Goal: Task Accomplishment & Management: Manage account settings

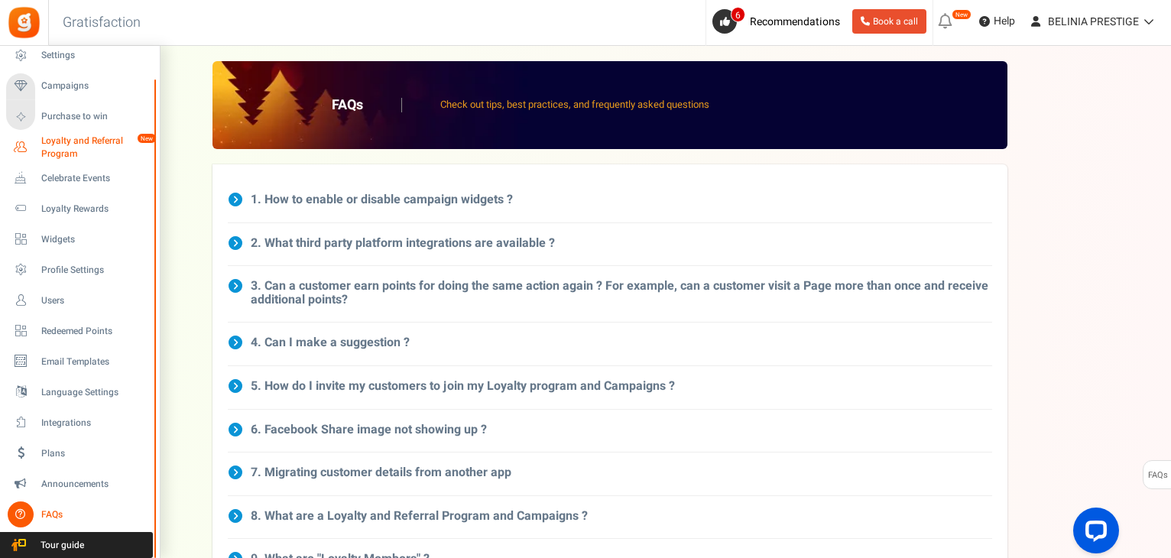
click at [70, 144] on span "Loyalty and Referral Program" at bounding box center [97, 148] width 112 height 26
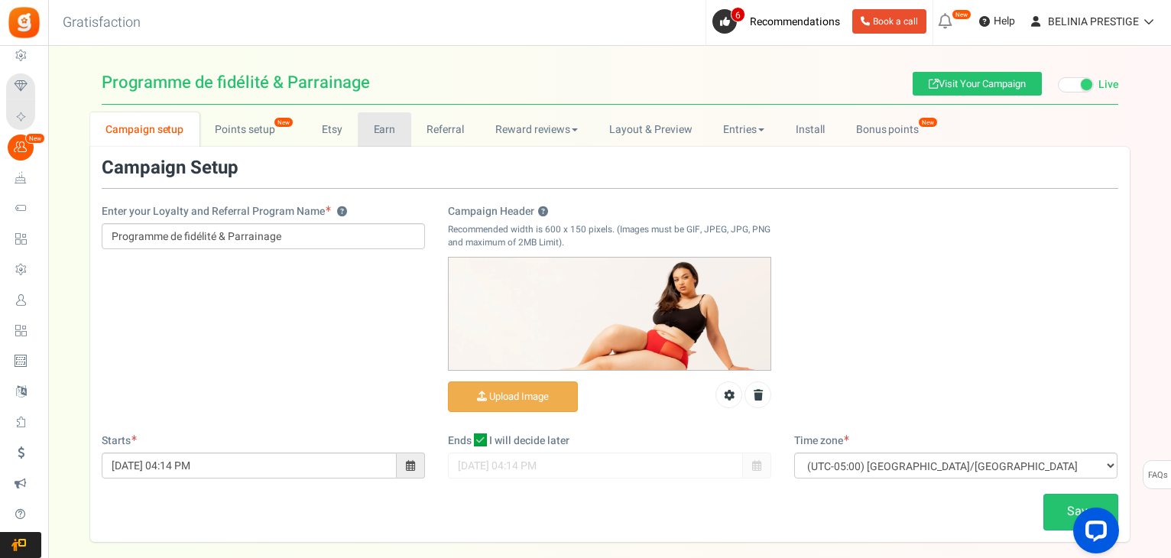
click at [377, 131] on link "Earn" at bounding box center [385, 129] width 54 height 34
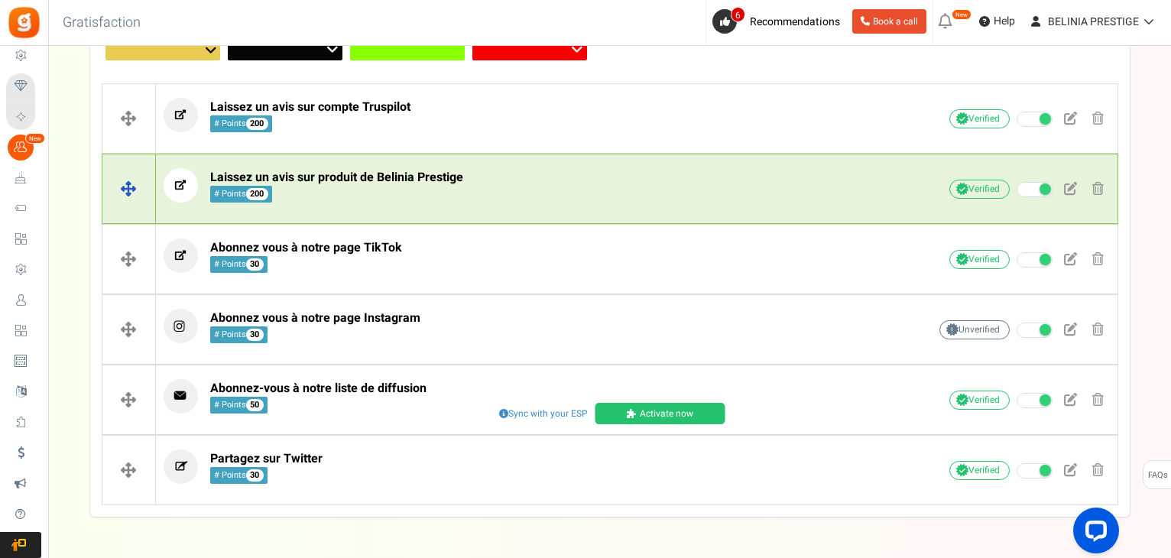
scroll to position [332, 0]
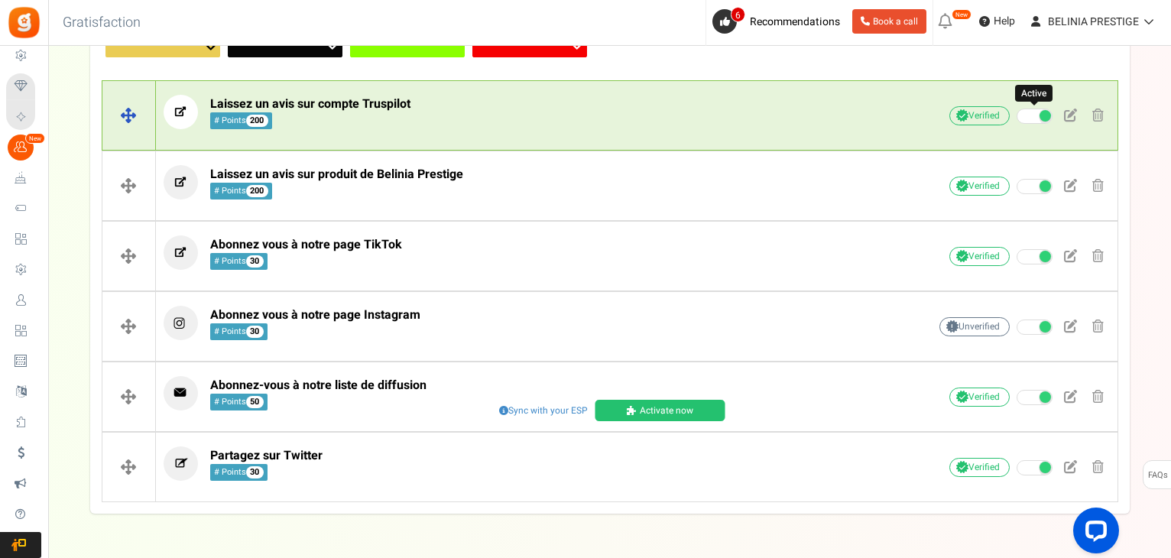
click at [1033, 117] on span at bounding box center [1035, 116] width 36 height 15
click at [1017, 117] on input "Active" at bounding box center [1017, 117] width 0 height 10
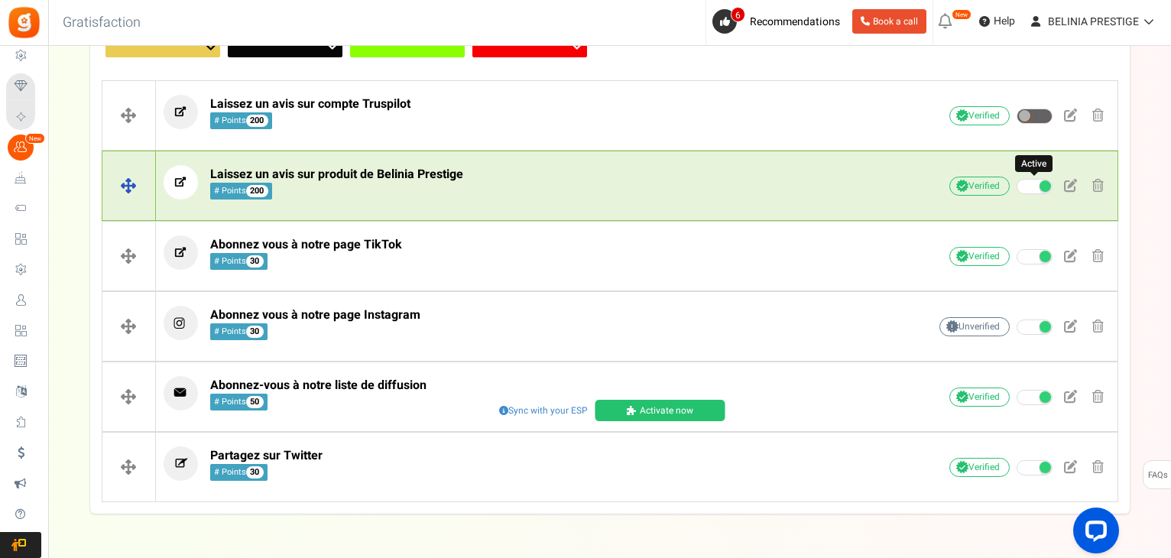
click at [1039, 190] on span at bounding box center [1035, 186] width 36 height 15
click at [1017, 190] on input "Active" at bounding box center [1017, 187] width 0 height 10
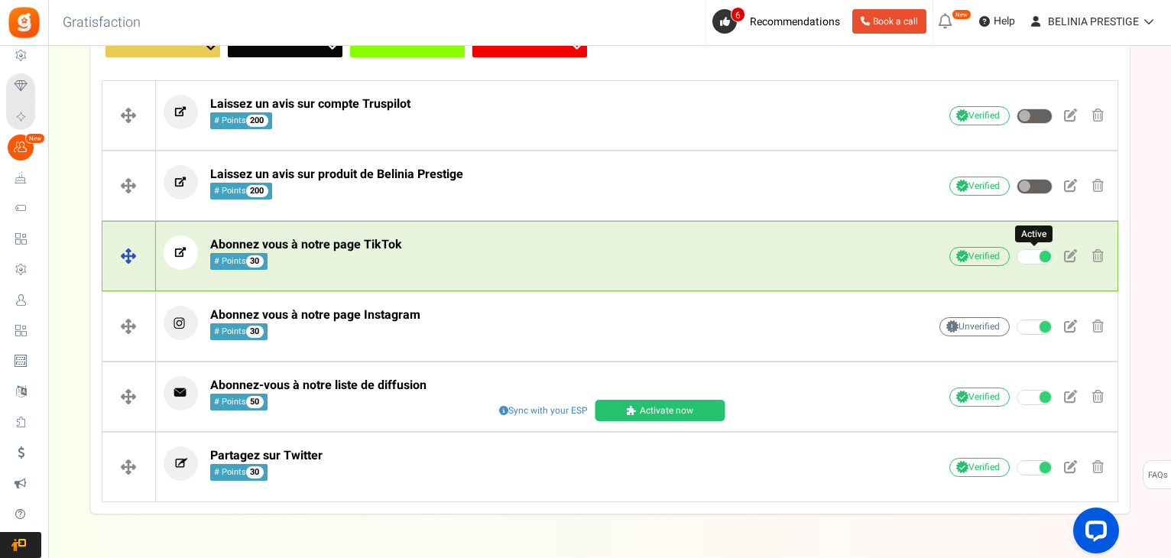
click at [1043, 258] on span at bounding box center [1044, 256] width 11 height 11
click at [1017, 258] on input "Active" at bounding box center [1017, 257] width 0 height 10
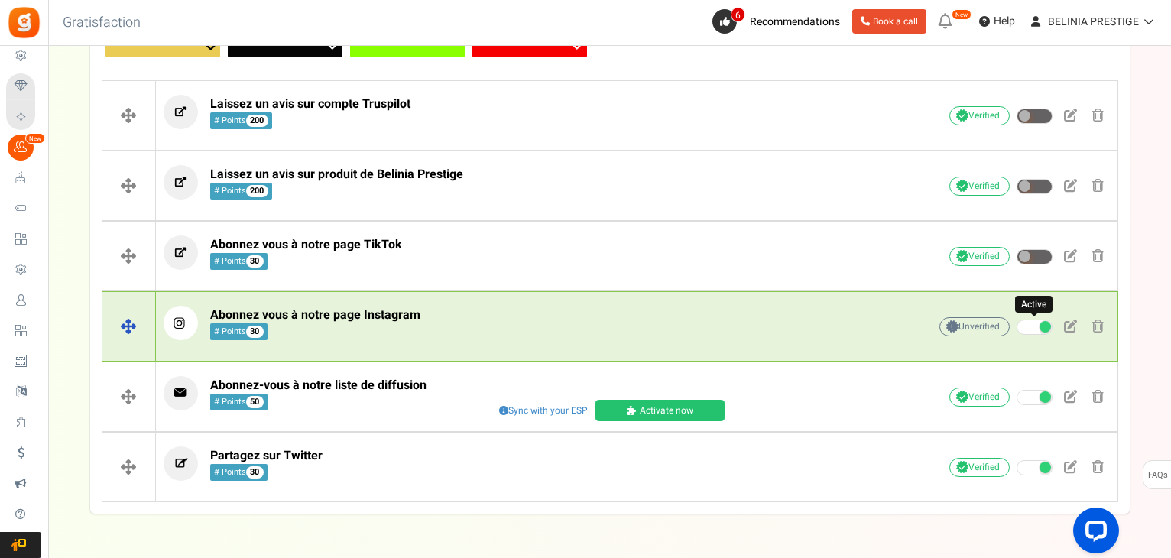
click at [1043, 331] on span at bounding box center [1035, 326] width 36 height 15
click at [1017, 331] on input "Active" at bounding box center [1017, 328] width 0 height 10
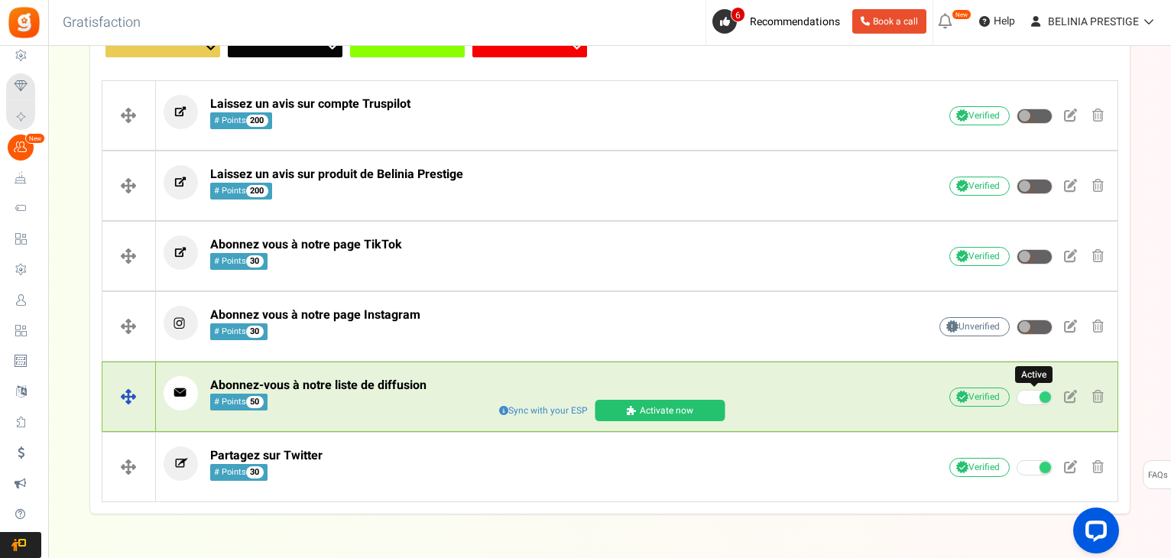
click at [1039, 399] on span at bounding box center [1035, 397] width 36 height 15
click at [1017, 399] on input "Active" at bounding box center [1017, 398] width 0 height 10
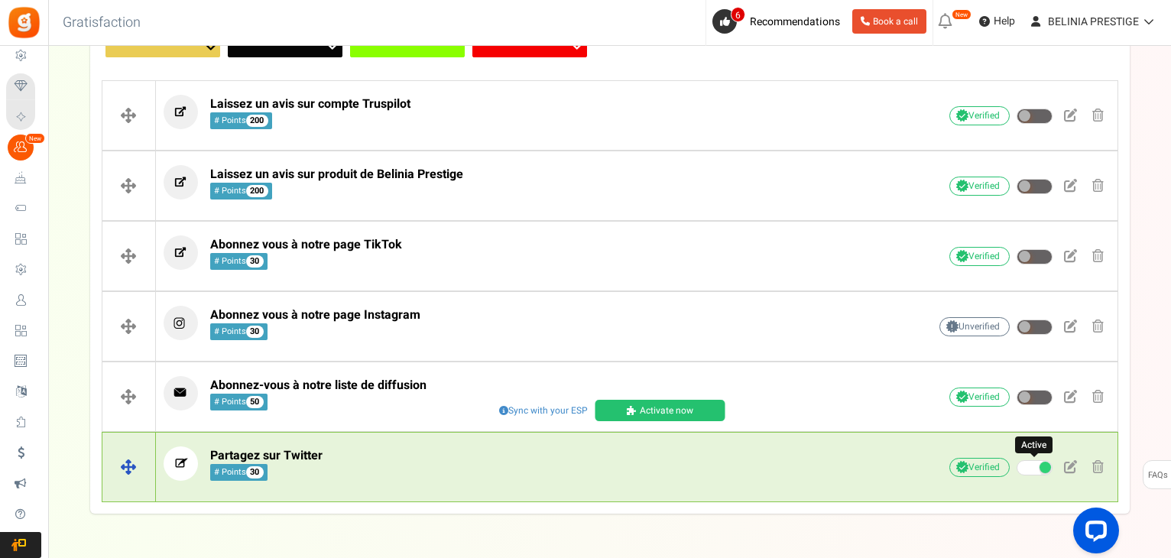
click at [1039, 465] on span at bounding box center [1044, 467] width 11 height 11
click at [1017, 465] on input "Active" at bounding box center [1017, 468] width 0 height 10
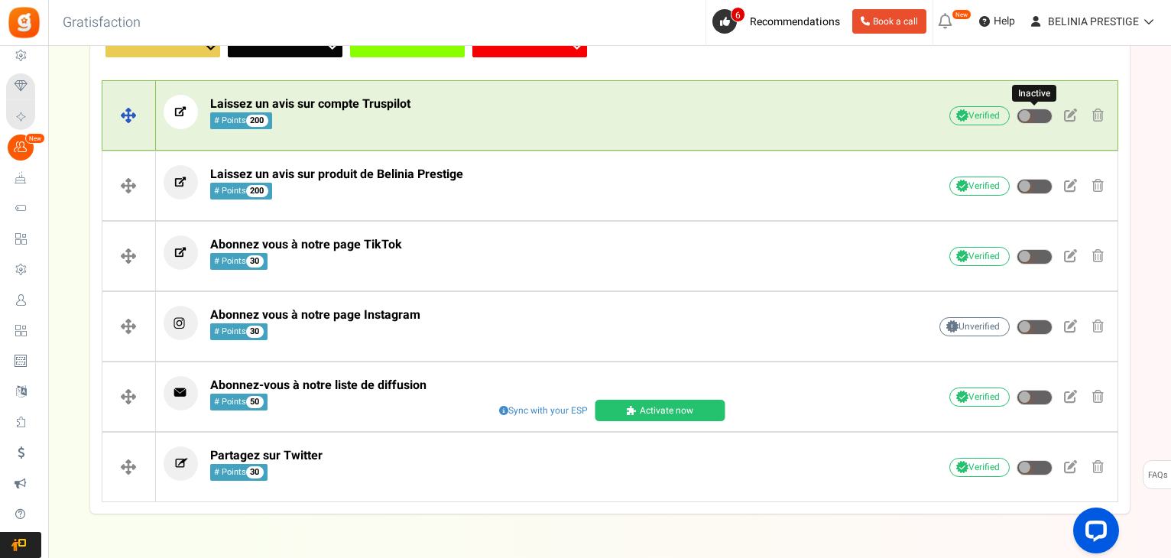
click at [1032, 117] on span at bounding box center [1035, 116] width 36 height 15
click at [1017, 117] on input "Inactive" at bounding box center [1017, 117] width 0 height 10
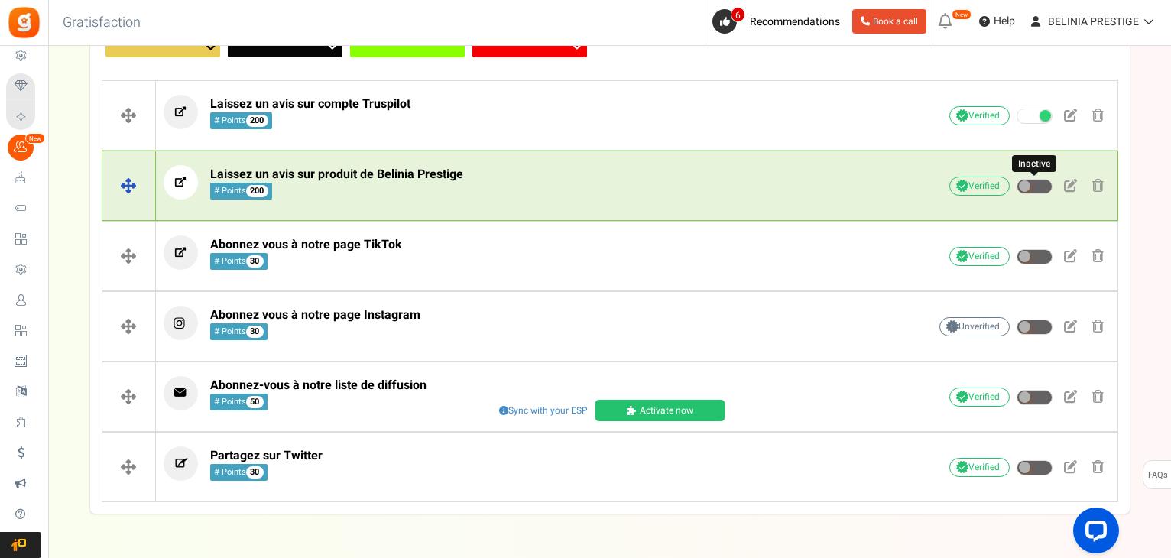
click at [1031, 181] on span at bounding box center [1035, 186] width 36 height 15
click at [1017, 182] on input "Inactive" at bounding box center [1017, 187] width 0 height 10
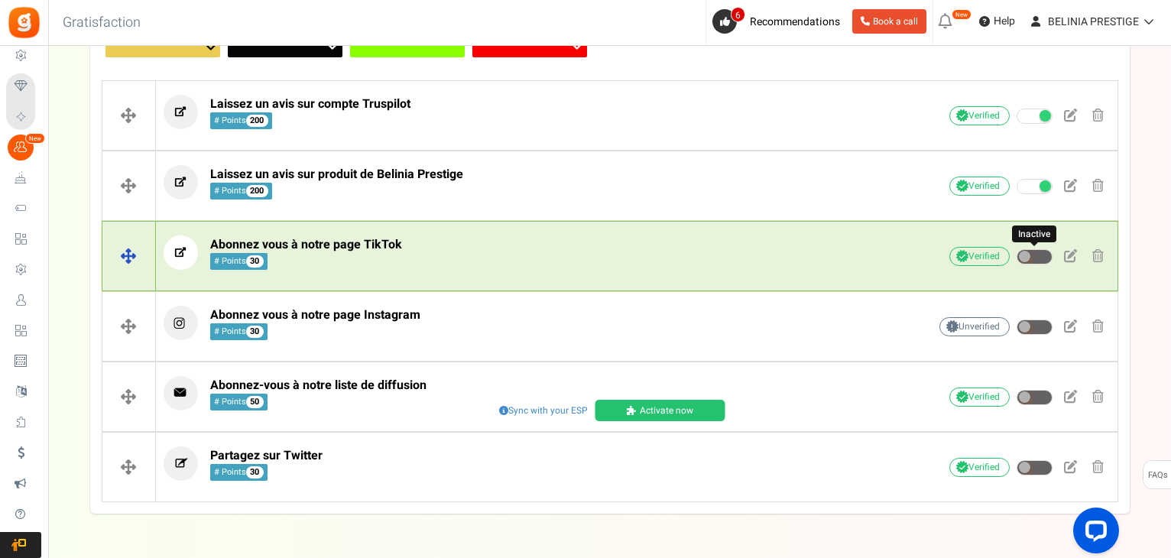
click at [1030, 249] on span at bounding box center [1035, 256] width 36 height 15
click at [1017, 252] on input "Inactive" at bounding box center [1017, 257] width 0 height 10
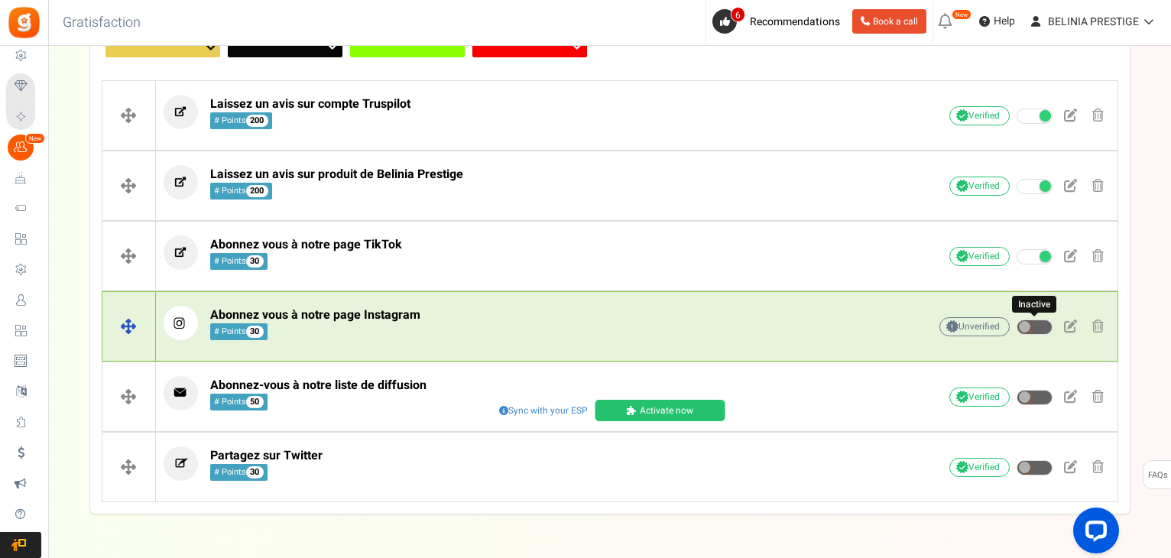
click at [1044, 329] on span at bounding box center [1035, 326] width 36 height 15
click at [1017, 329] on input "Inactive" at bounding box center [1017, 328] width 0 height 10
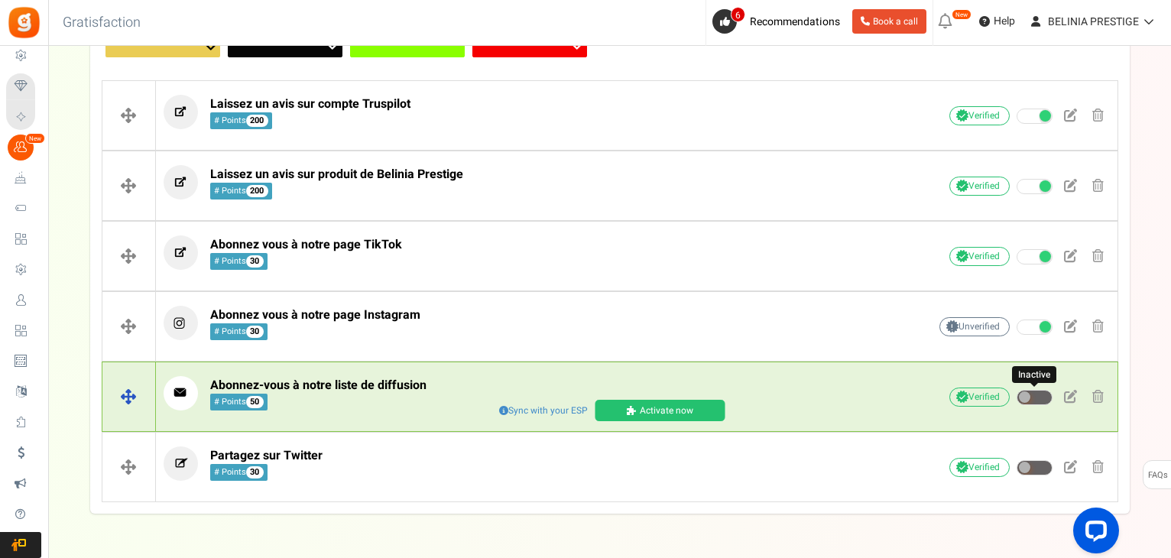
click at [1029, 396] on span at bounding box center [1024, 396] width 11 height 11
click at [1017, 396] on input "Inactive" at bounding box center [1017, 398] width 0 height 10
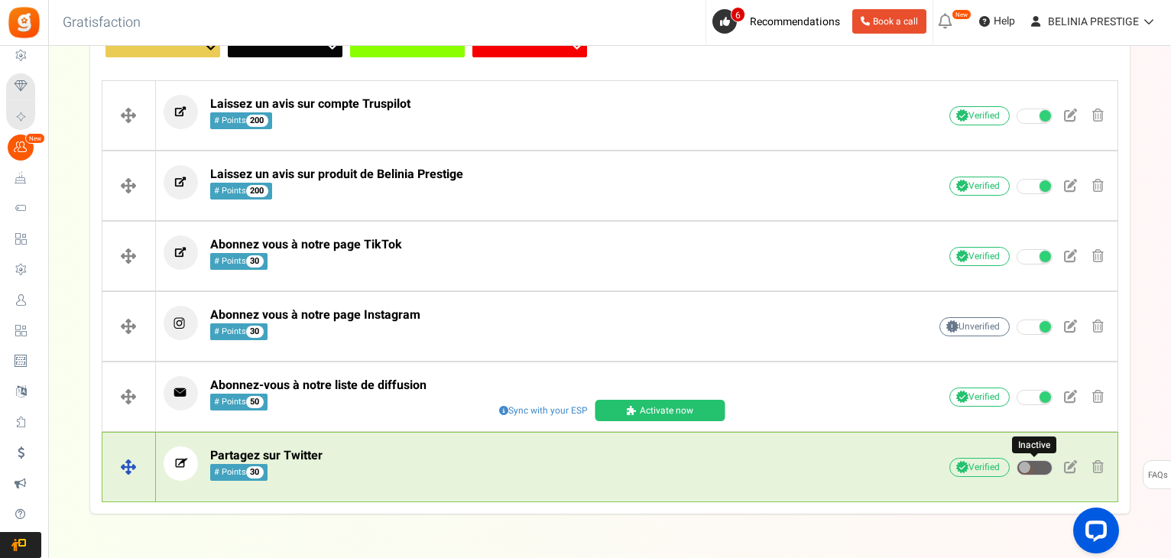
click at [1031, 469] on span at bounding box center [1035, 467] width 36 height 15
click at [1017, 469] on input "Inactive" at bounding box center [1017, 468] width 0 height 10
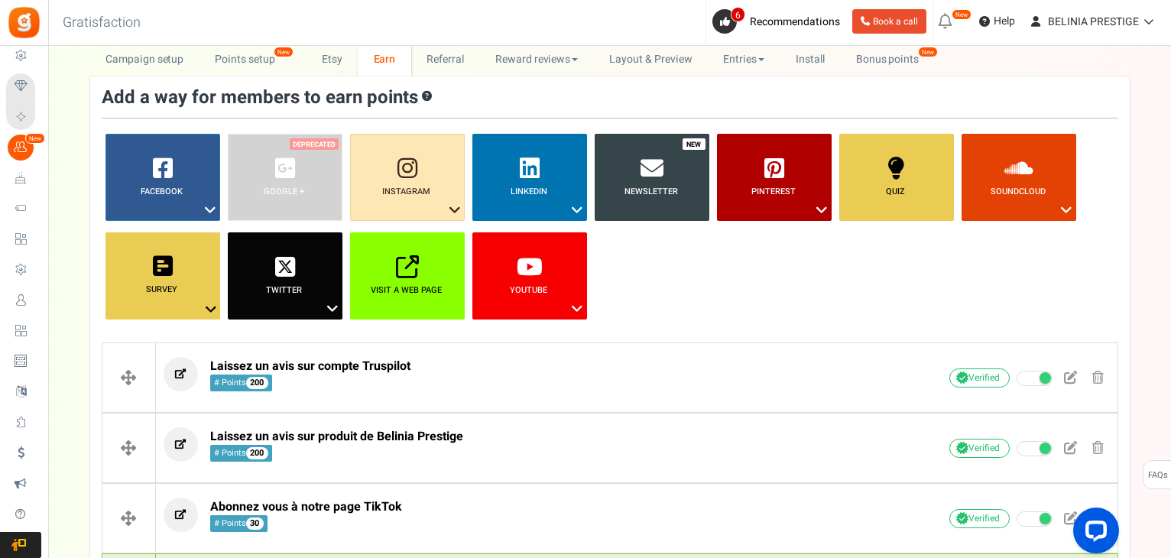
scroll to position [0, 0]
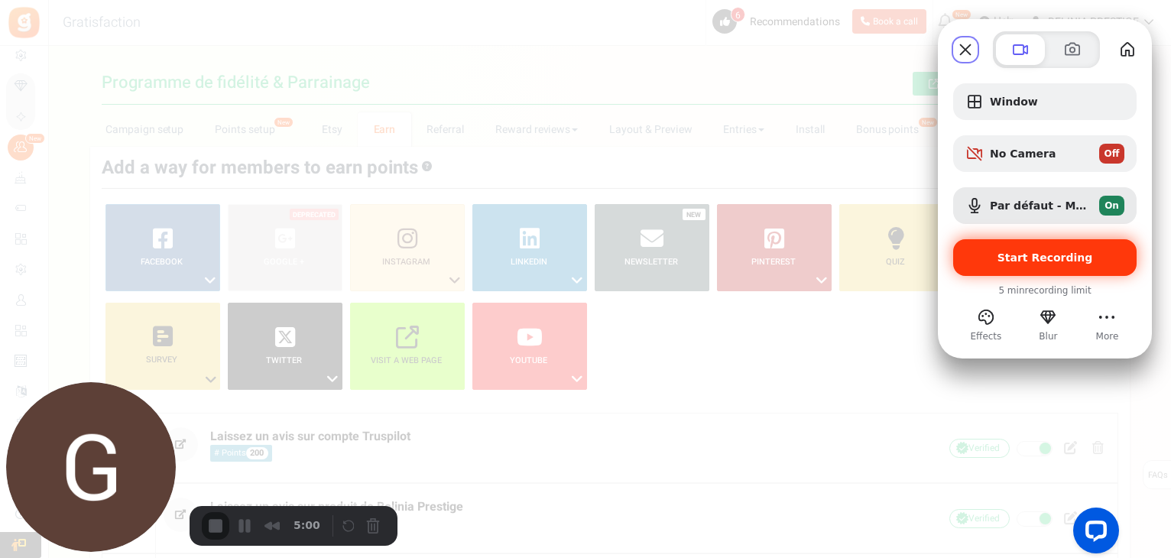
click at [1058, 245] on div "Start Recording" at bounding box center [1044, 257] width 183 height 37
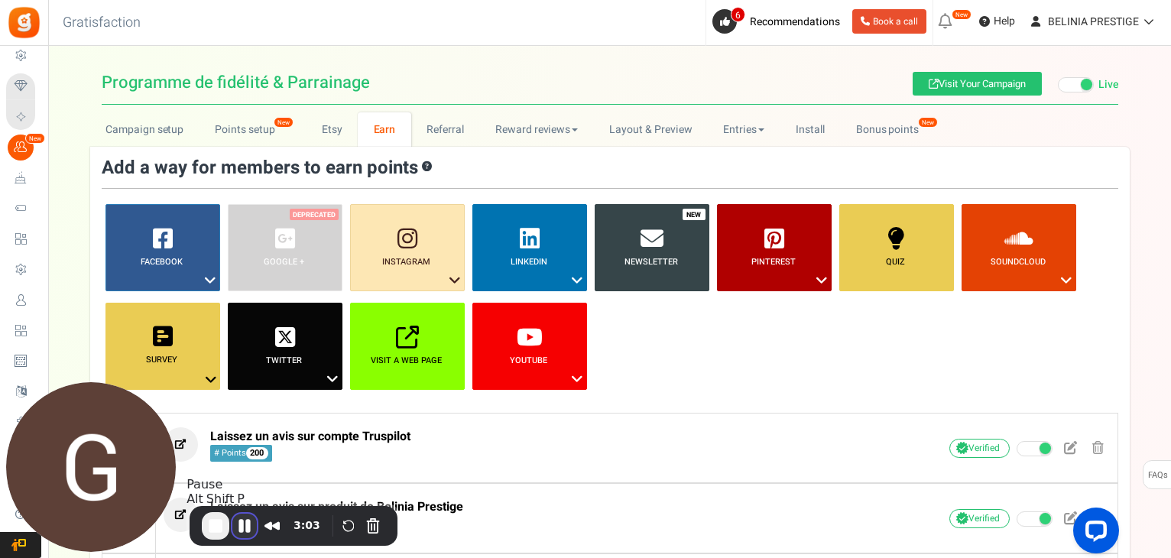
click at [247, 520] on button "Pause Recording" at bounding box center [244, 526] width 24 height 24
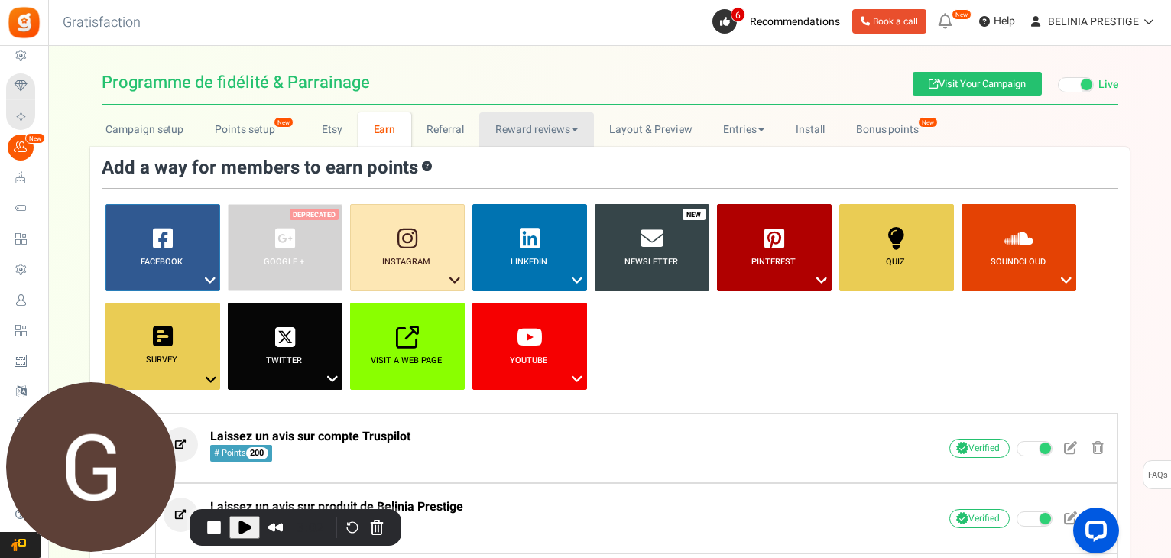
click at [573, 128] on span at bounding box center [575, 129] width 6 height 3
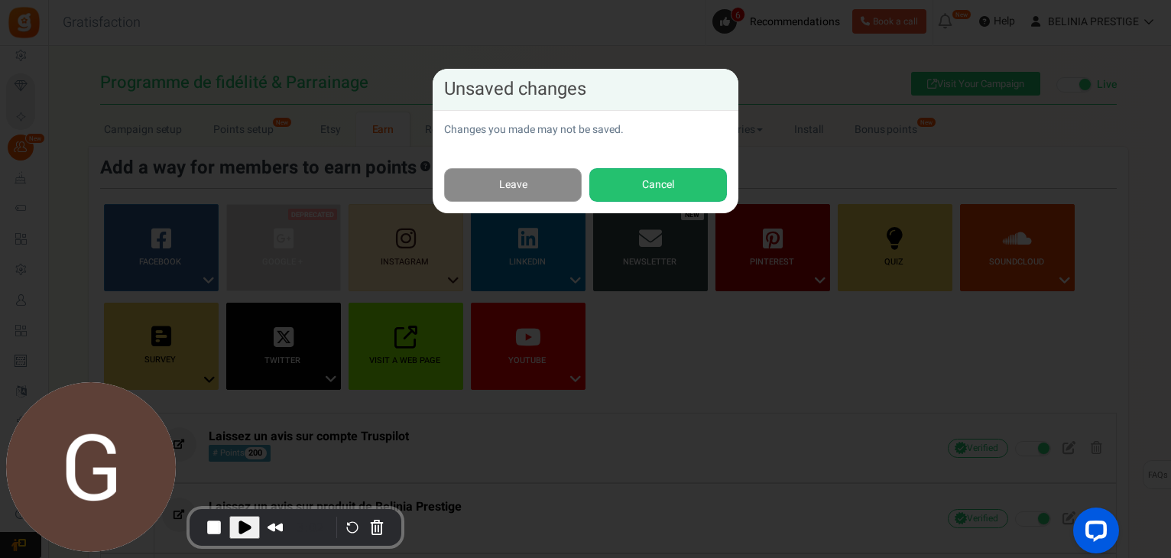
click at [517, 179] on link "Leave" at bounding box center [513, 185] width 138 height 34
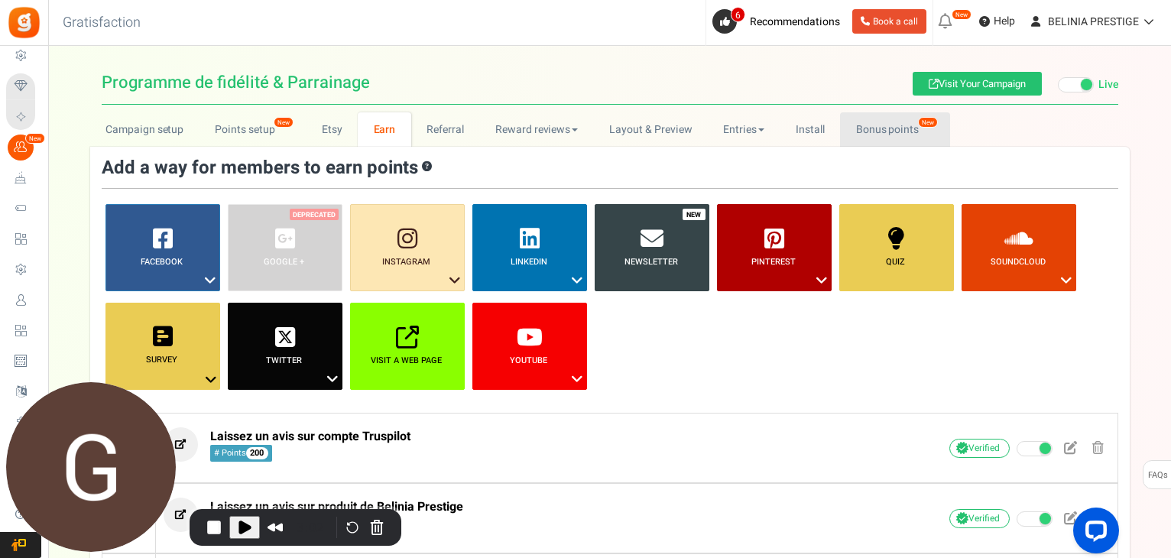
click at [877, 128] on link "Bonus points New" at bounding box center [894, 129] width 109 height 34
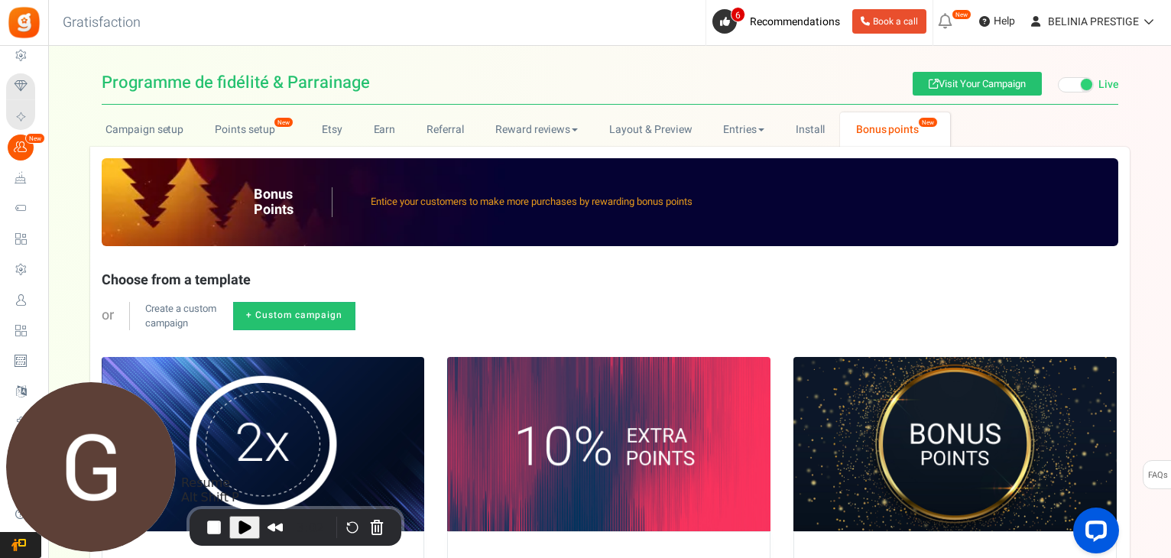
click at [238, 523] on span "Play Recording" at bounding box center [244, 527] width 18 height 18
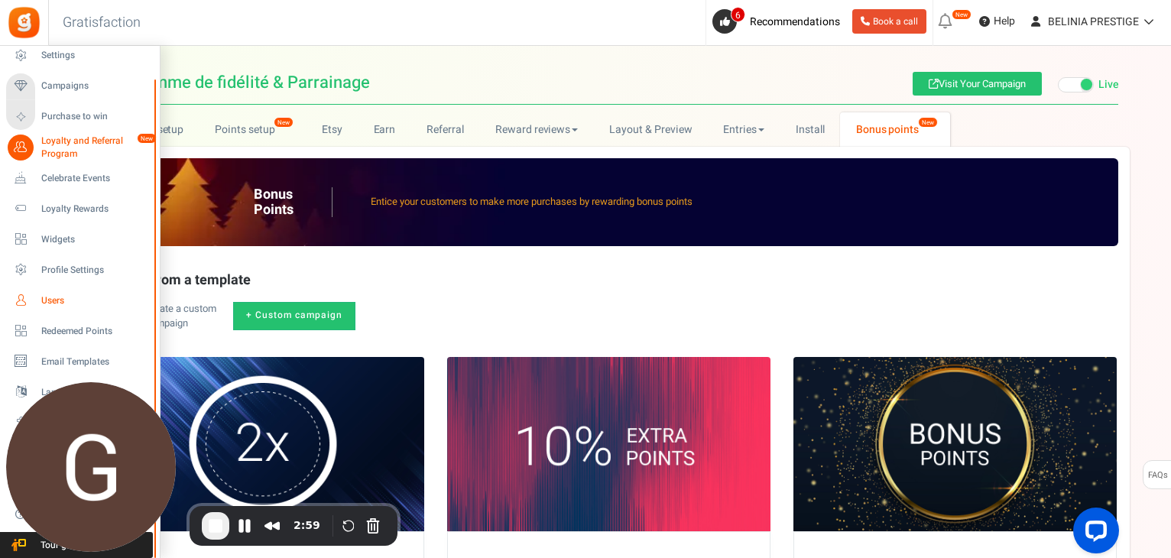
click at [59, 300] on span "Users" at bounding box center [94, 300] width 107 height 13
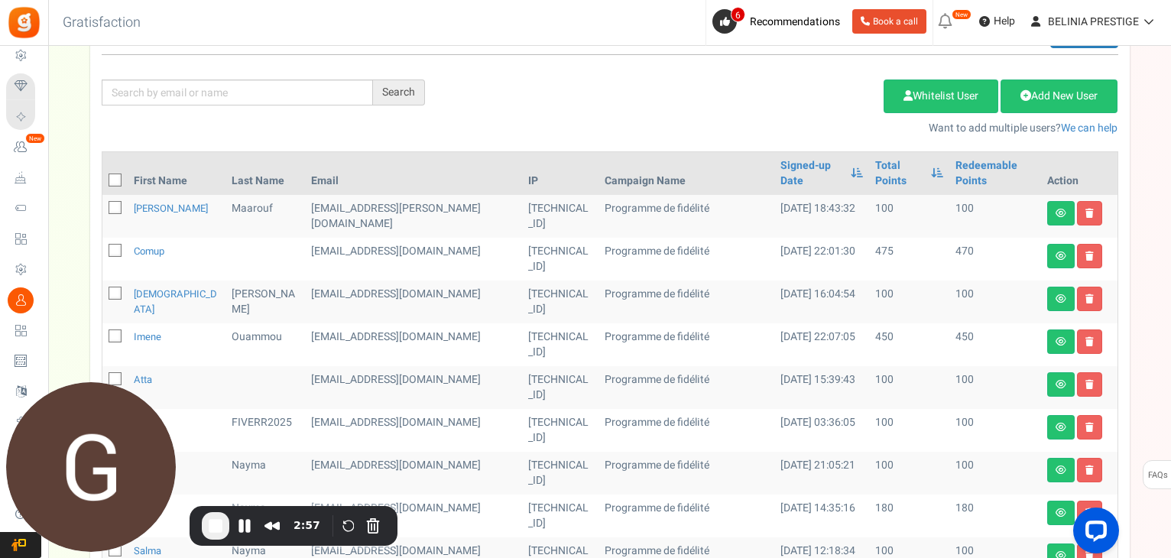
scroll to position [173, 0]
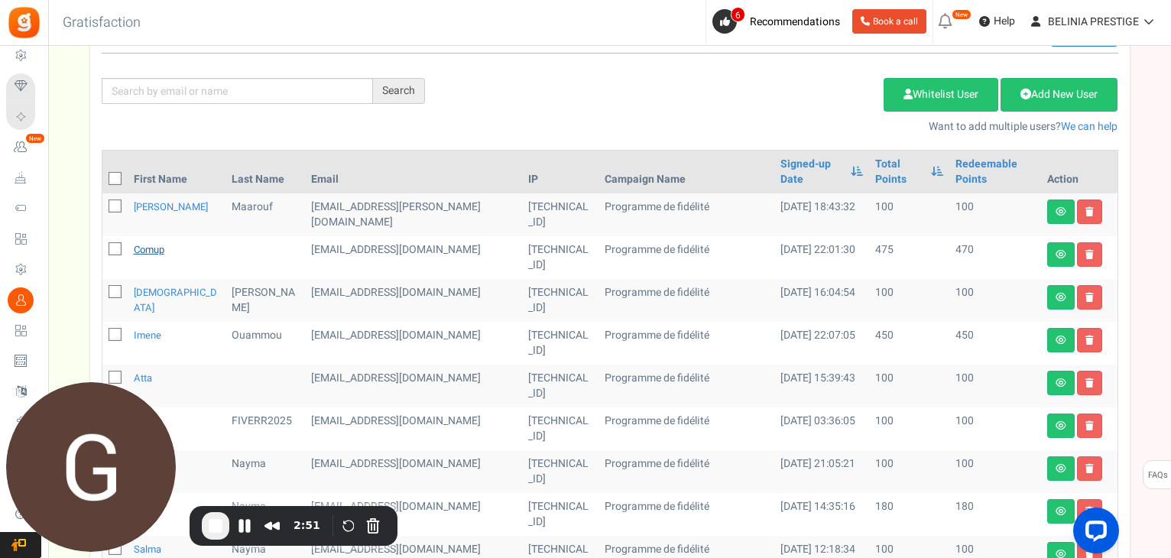
click at [154, 242] on link "comup" at bounding box center [149, 249] width 31 height 15
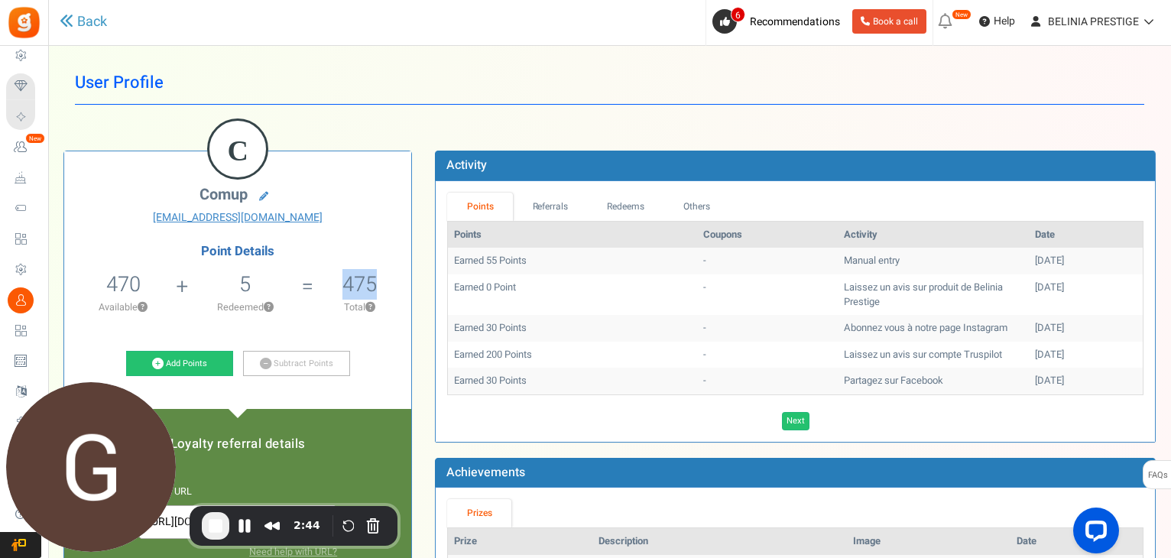
drag, startPoint x: 376, startPoint y: 288, endPoint x: 336, endPoint y: 285, distance: 39.9
click at [336, 285] on li "475 Total ?" at bounding box center [359, 296] width 103 height 63
drag, startPoint x: 107, startPoint y: 285, endPoint x: 138, endPoint y: 285, distance: 30.6
click at [138, 285] on span "470" at bounding box center [123, 284] width 34 height 31
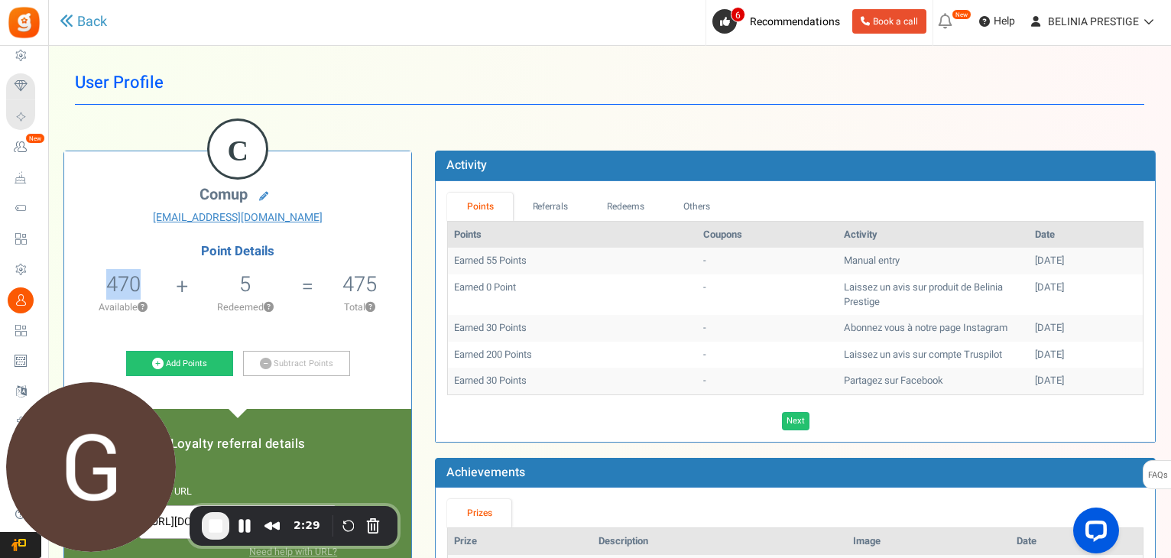
click at [138, 285] on span "470" at bounding box center [123, 284] width 34 height 31
drag, startPoint x: 253, startPoint y: 281, endPoint x: 92, endPoint y: 290, distance: 161.5
click at [92, 290] on ul "470 470 Redeemable 0 Exclusion Available ? 5 Redeemed ? 475 ?" at bounding box center [237, 296] width 347 height 63
click at [92, 290] on li "470 470 Redeemable 0 Exclusion Available ?" at bounding box center [123, 296] width 118 height 63
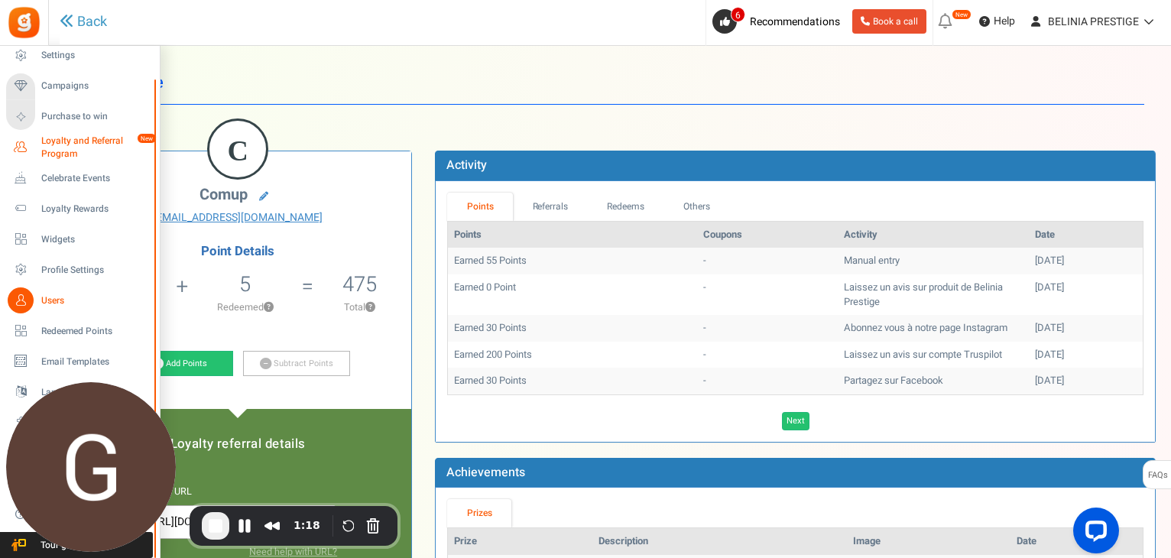
click at [92, 151] on span "Loyalty and Referral Program" at bounding box center [97, 148] width 112 height 26
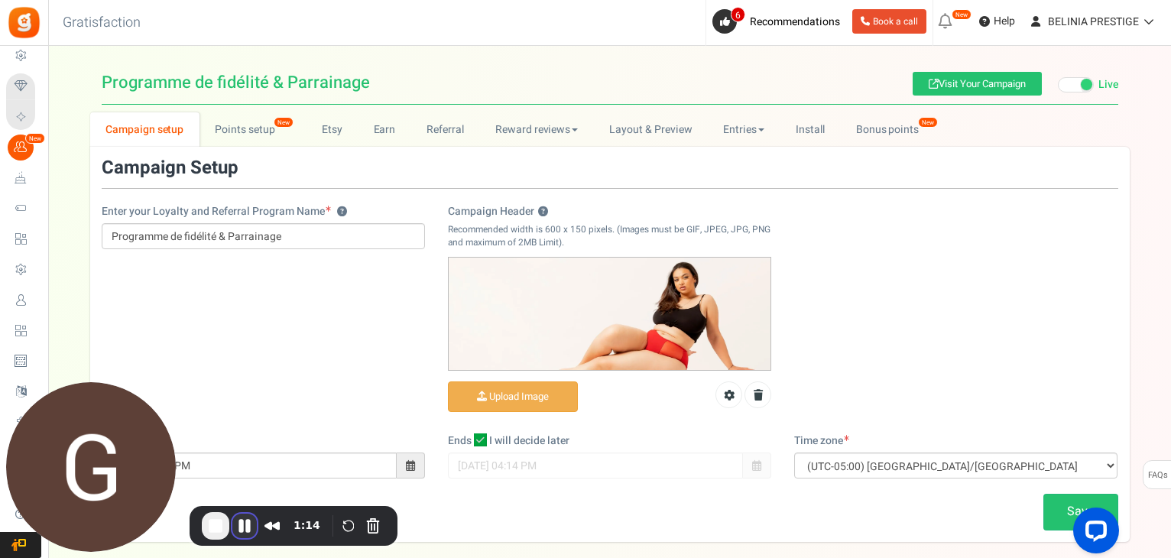
click at [245, 514] on button "Pause Recording" at bounding box center [244, 526] width 24 height 24
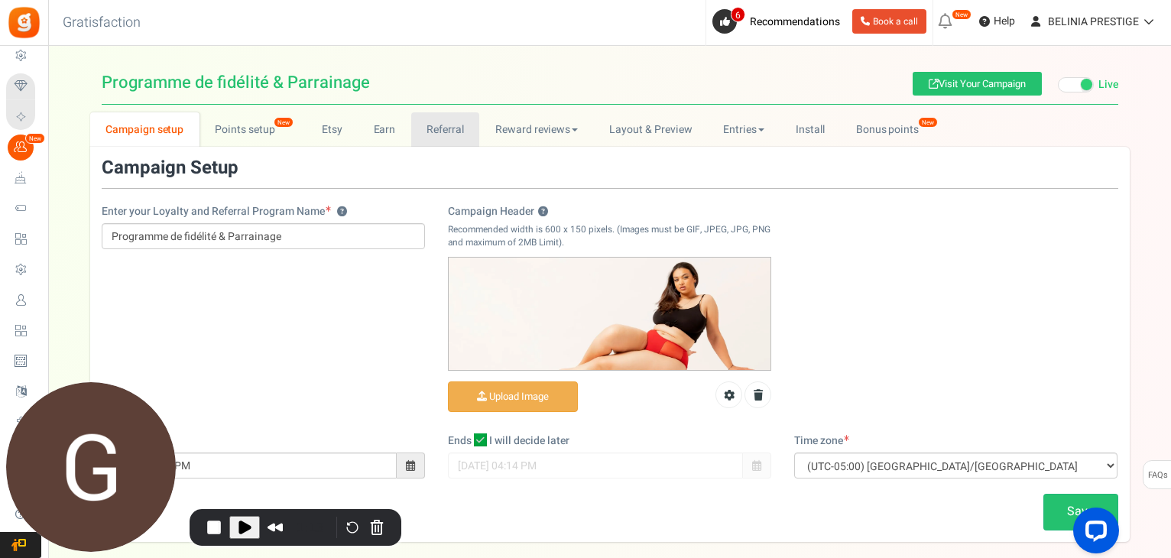
click at [456, 123] on link "Referral" at bounding box center [445, 129] width 69 height 34
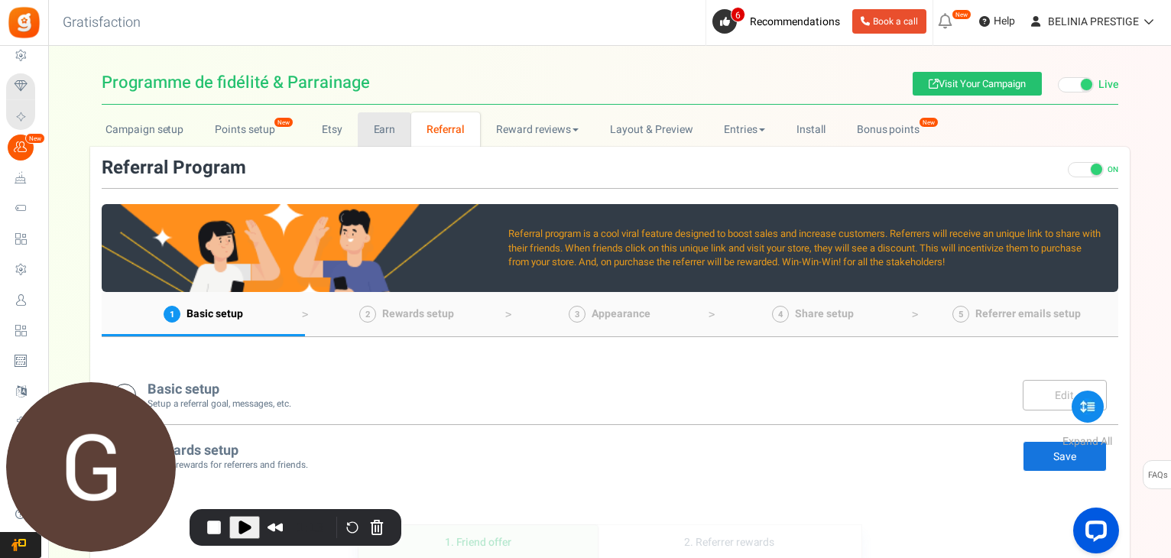
click at [389, 137] on link "Earn" at bounding box center [385, 129] width 54 height 34
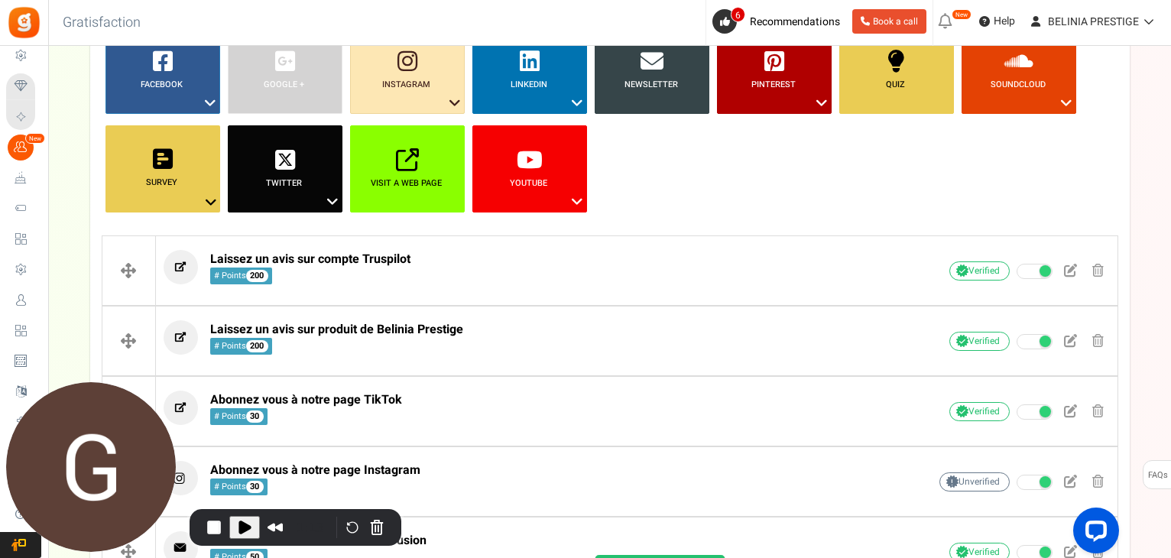
scroll to position [379, 0]
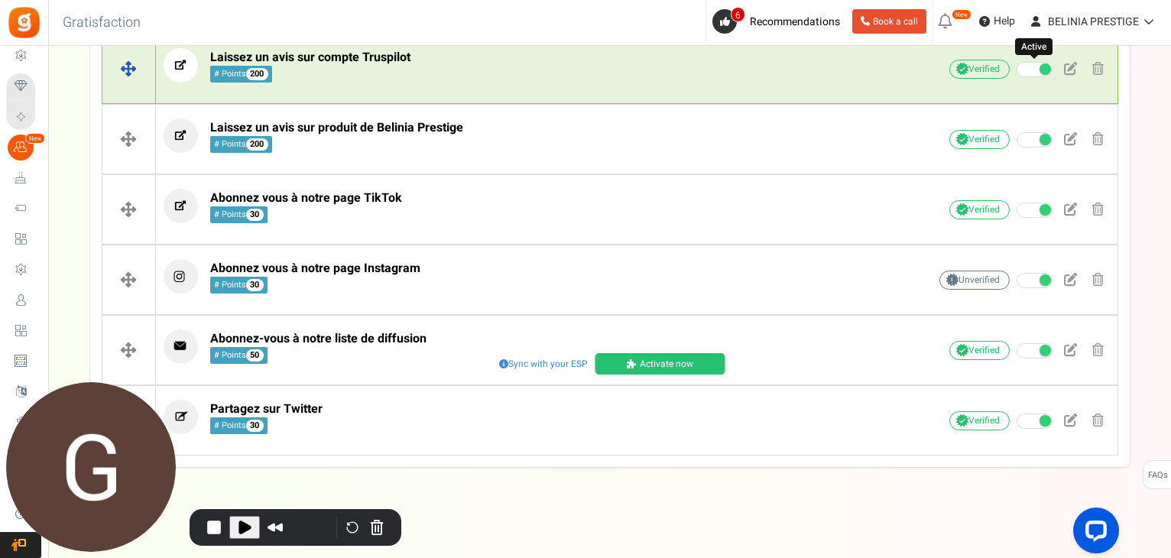
click at [1043, 70] on span at bounding box center [1044, 68] width 11 height 11
click at [1017, 70] on input "Active" at bounding box center [1017, 70] width 0 height 10
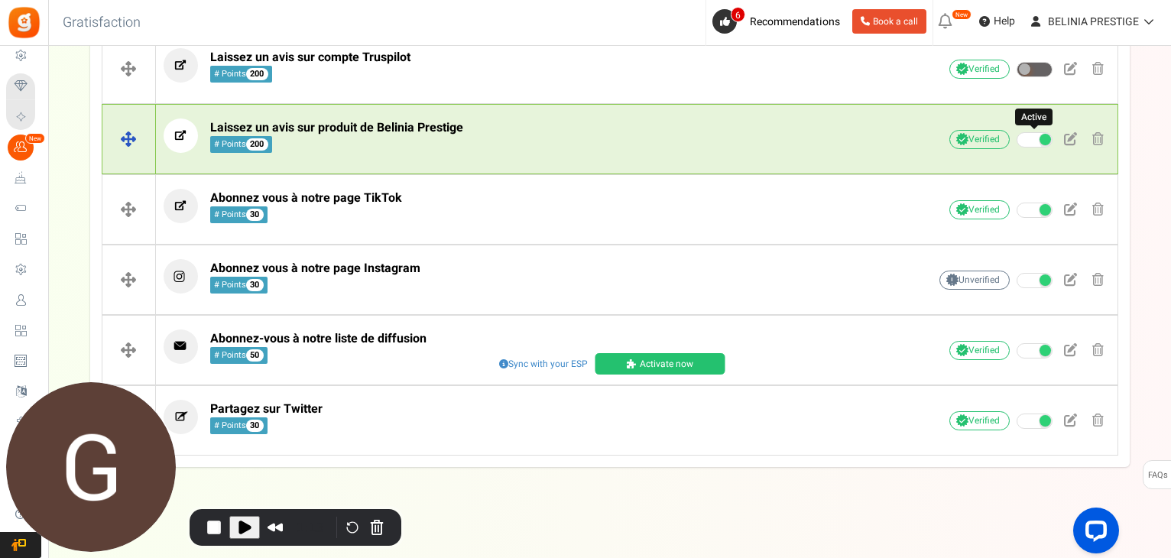
click at [1039, 137] on span at bounding box center [1044, 139] width 11 height 11
click at [1017, 137] on input "Active" at bounding box center [1017, 140] width 0 height 10
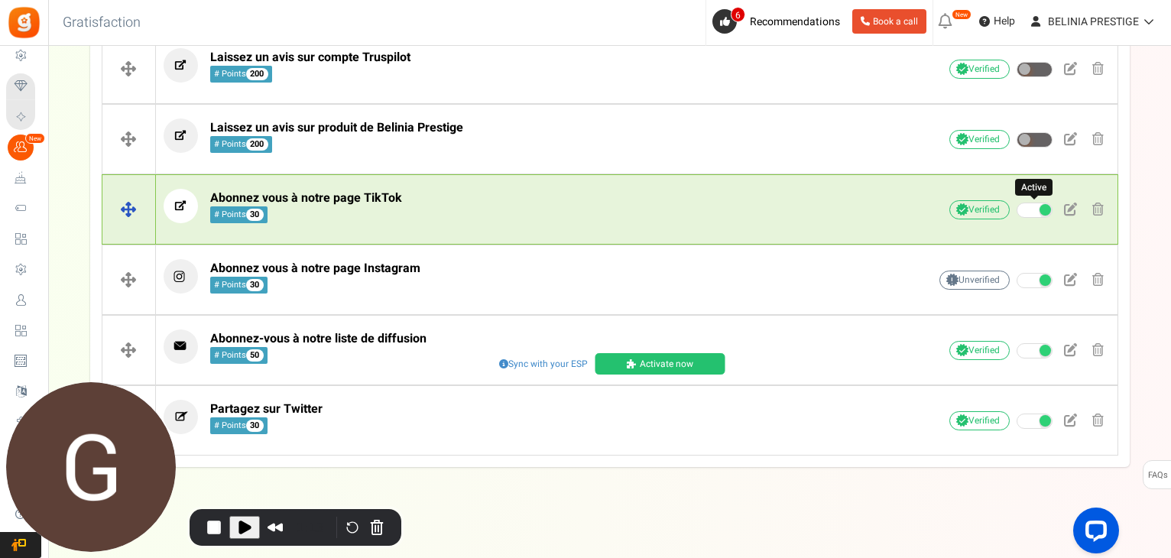
click at [1038, 206] on span at bounding box center [1035, 210] width 36 height 15
click at [1017, 206] on input "Active" at bounding box center [1017, 211] width 0 height 10
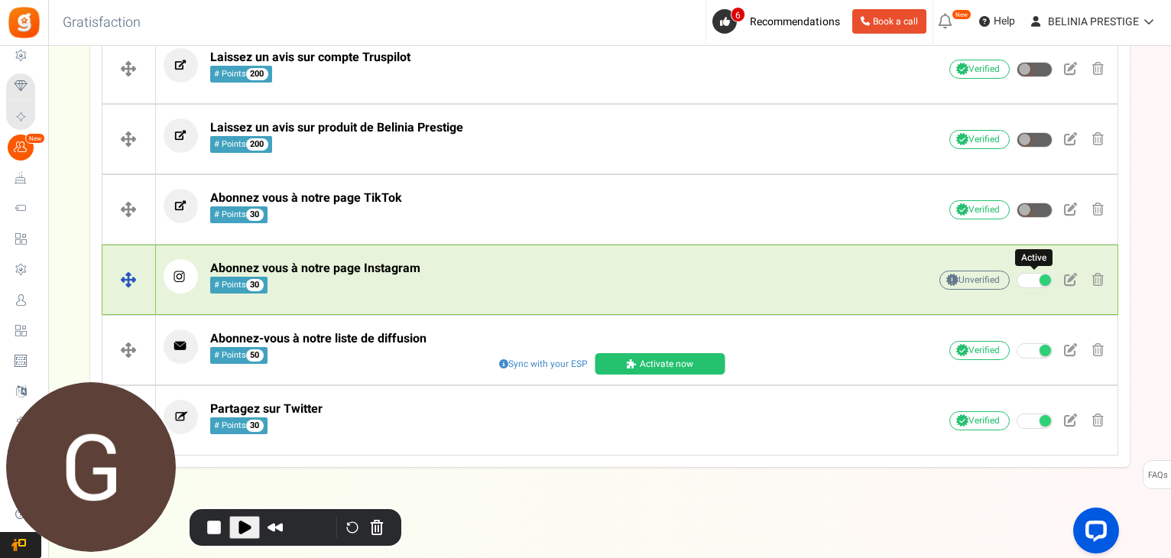
click at [1048, 284] on span at bounding box center [1035, 280] width 36 height 15
click at [1017, 284] on input "Active" at bounding box center [1017, 281] width 0 height 10
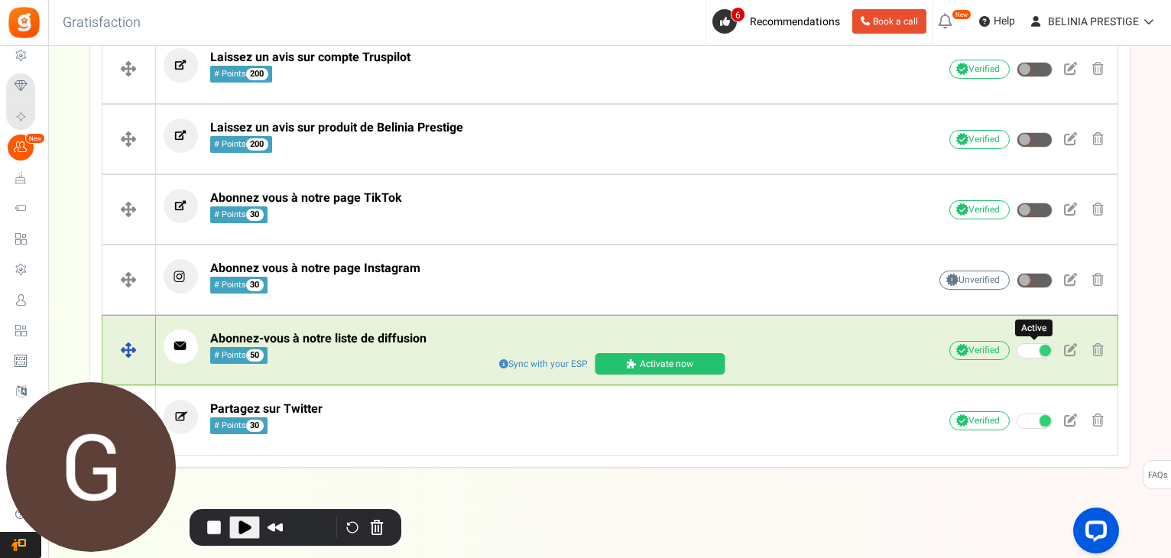
click at [1043, 345] on span at bounding box center [1044, 350] width 11 height 11
click at [1017, 346] on input "Active" at bounding box center [1017, 351] width 0 height 10
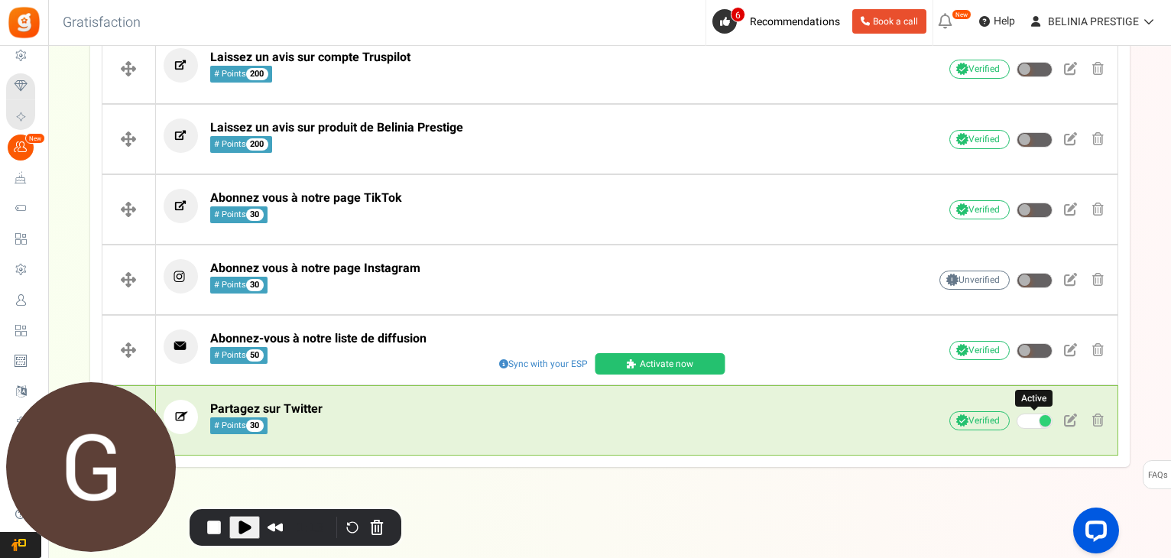
click at [1049, 419] on span at bounding box center [1044, 420] width 11 height 11
click at [1017, 419] on input "Active" at bounding box center [1017, 422] width 0 height 10
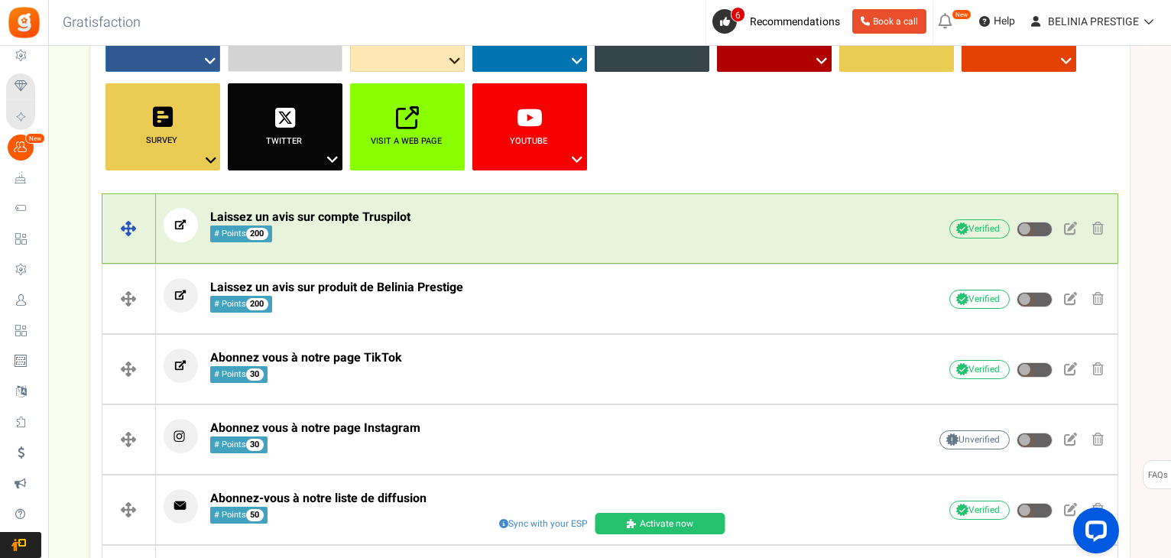
scroll to position [0, 0]
